Goal: Entertainment & Leisure: Browse casually

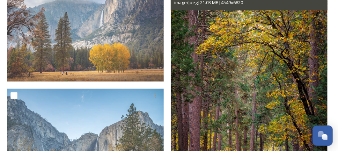
scroll to position [486, 0]
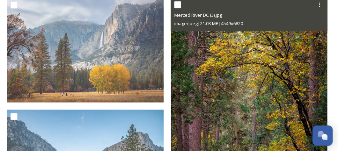
click at [233, 118] on img at bounding box center [249, 115] width 157 height 235
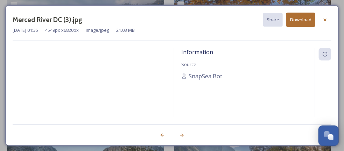
click at [94, 93] on img at bounding box center [90, 92] width 154 height 88
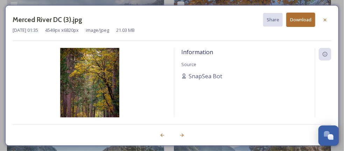
click at [94, 93] on img at bounding box center [90, 92] width 154 height 88
click at [327, 20] on icon at bounding box center [325, 20] width 6 height 6
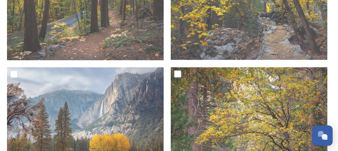
scroll to position [396, 0]
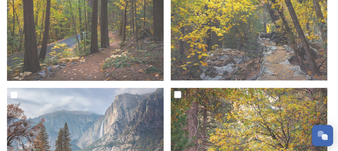
click at [322, 134] on div "Open Chat" at bounding box center [321, 134] width 6 height 6
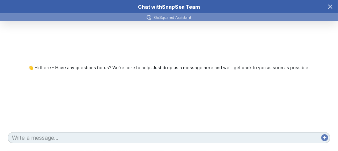
scroll to position [0, 0]
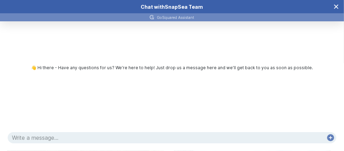
click at [338, 6] on icon "Close Chat" at bounding box center [336, 7] width 6 height 6
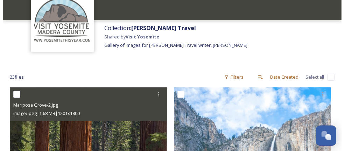
scroll to position [70, 0]
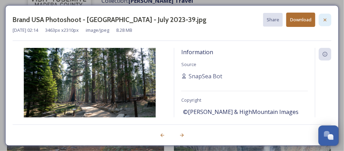
click at [324, 17] on icon at bounding box center [325, 20] width 6 height 6
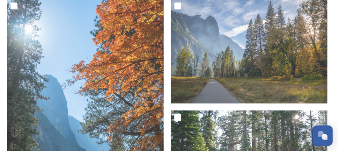
scroll to position [804, 0]
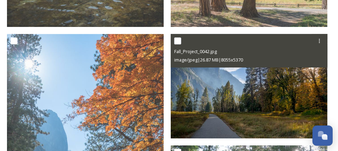
click at [240, 98] on img at bounding box center [249, 86] width 157 height 105
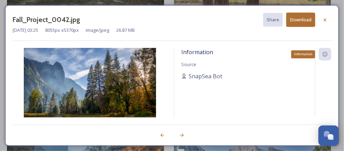
click at [326, 56] on icon at bounding box center [325, 54] width 6 height 6
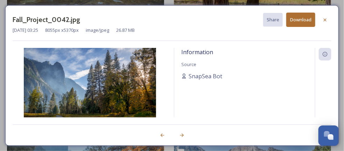
click at [325, 21] on icon at bounding box center [325, 20] width 6 height 6
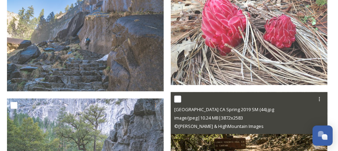
scroll to position [1395, 0]
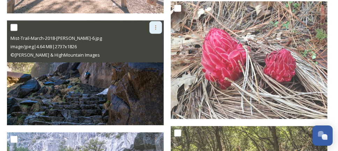
click at [157, 28] on icon at bounding box center [156, 28] width 6 height 6
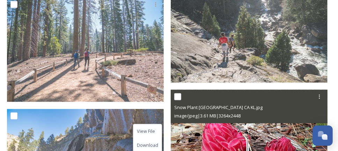
scroll to position [1290, 0]
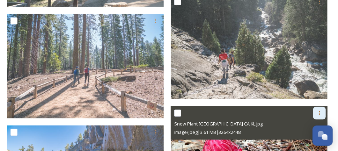
click at [318, 113] on icon at bounding box center [320, 113] width 6 height 6
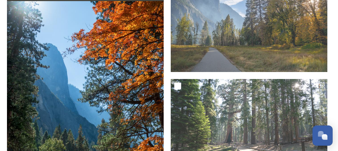
scroll to position [835, 0]
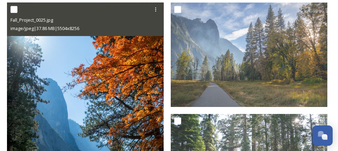
click at [96, 113] on img at bounding box center [85, 120] width 157 height 236
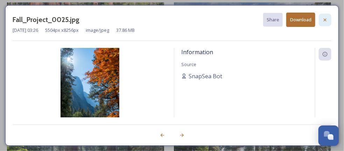
click at [324, 18] on icon at bounding box center [324, 19] width 3 height 3
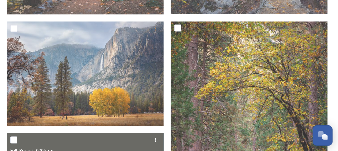
scroll to position [451, 0]
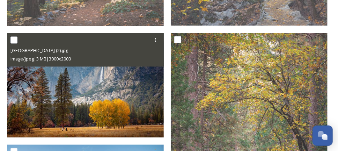
click at [70, 105] on img at bounding box center [85, 85] width 157 height 105
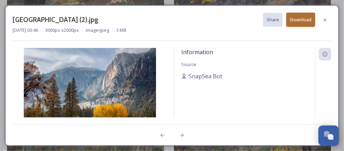
click at [76, 87] on img at bounding box center [90, 92] width 154 height 88
click at [327, 17] on icon at bounding box center [325, 20] width 6 height 6
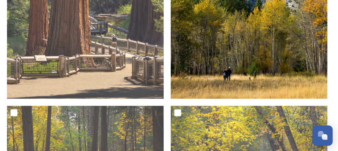
scroll to position [311, 0]
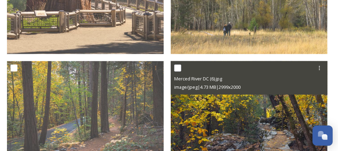
click at [197, 98] on img at bounding box center [249, 113] width 157 height 105
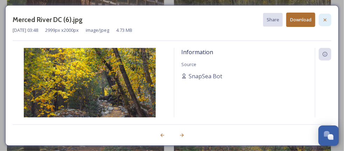
click at [326, 18] on icon at bounding box center [325, 20] width 6 height 6
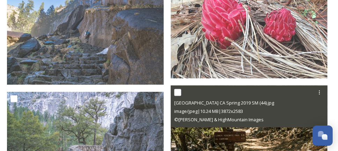
scroll to position [1430, 0]
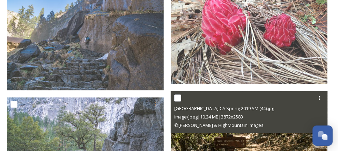
click at [200, 130] on div "[GEOGRAPHIC_DATA] Spring 2019 SM (44).jpg image/jpeg | 10.24 MB | 3872 x 2583 ©…" at bounding box center [249, 112] width 157 height 42
click at [281, 118] on div "image/jpeg | 10.24 MB | 3872 x 2583" at bounding box center [250, 117] width 152 height 8
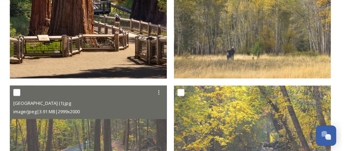
scroll to position [311, 0]
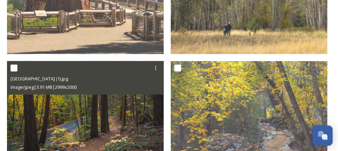
click at [112, 107] on img at bounding box center [85, 113] width 157 height 105
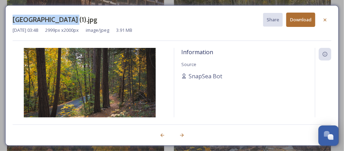
drag, startPoint x: 17, startPoint y: 20, endPoint x: 67, endPoint y: 17, distance: 50.1
click at [67, 17] on div "[GEOGRAPHIC_DATA] (1).jpg Share Download [DATE] 03:48 2999 px x 2000 px image/j…" at bounding box center [171, 75] width 333 height 141
copy h3 "[GEOGRAPHIC_DATA]"
